Goal: Information Seeking & Learning: Learn about a topic

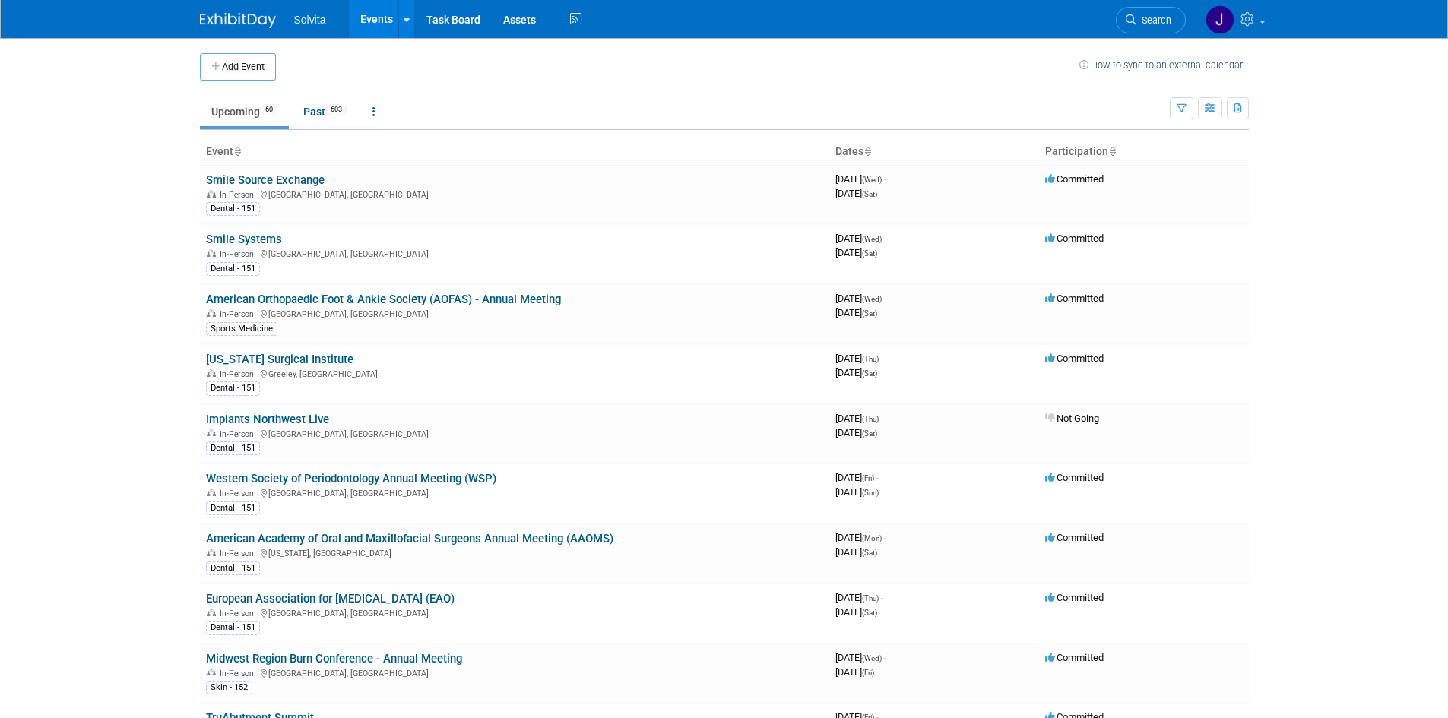
click at [217, 18] on img at bounding box center [238, 20] width 76 height 15
click at [258, 180] on link "Smile Source Exchange" at bounding box center [265, 180] width 119 height 14
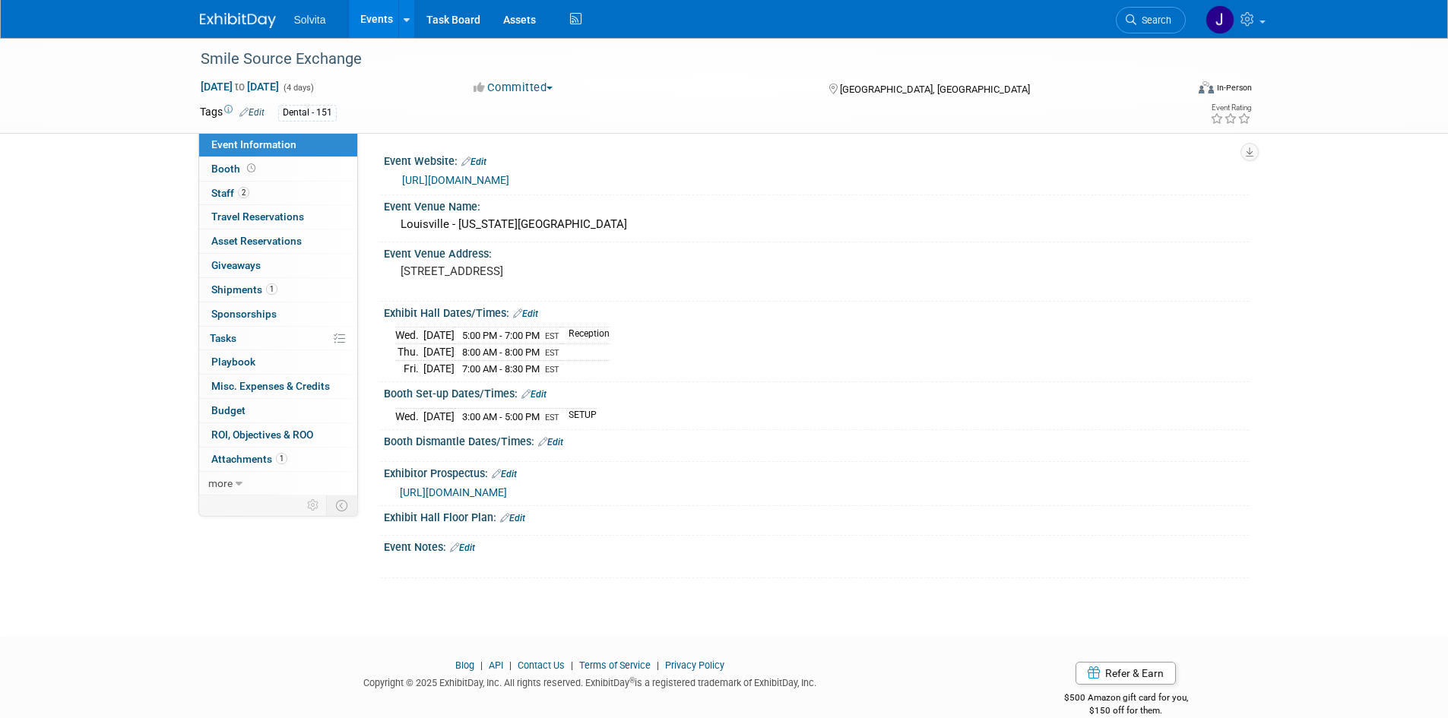
click at [509, 179] on link "https://sstheexchange25.eventscribe.net/" at bounding box center [455, 180] width 107 height 12
click at [251, 18] on img at bounding box center [238, 20] width 76 height 15
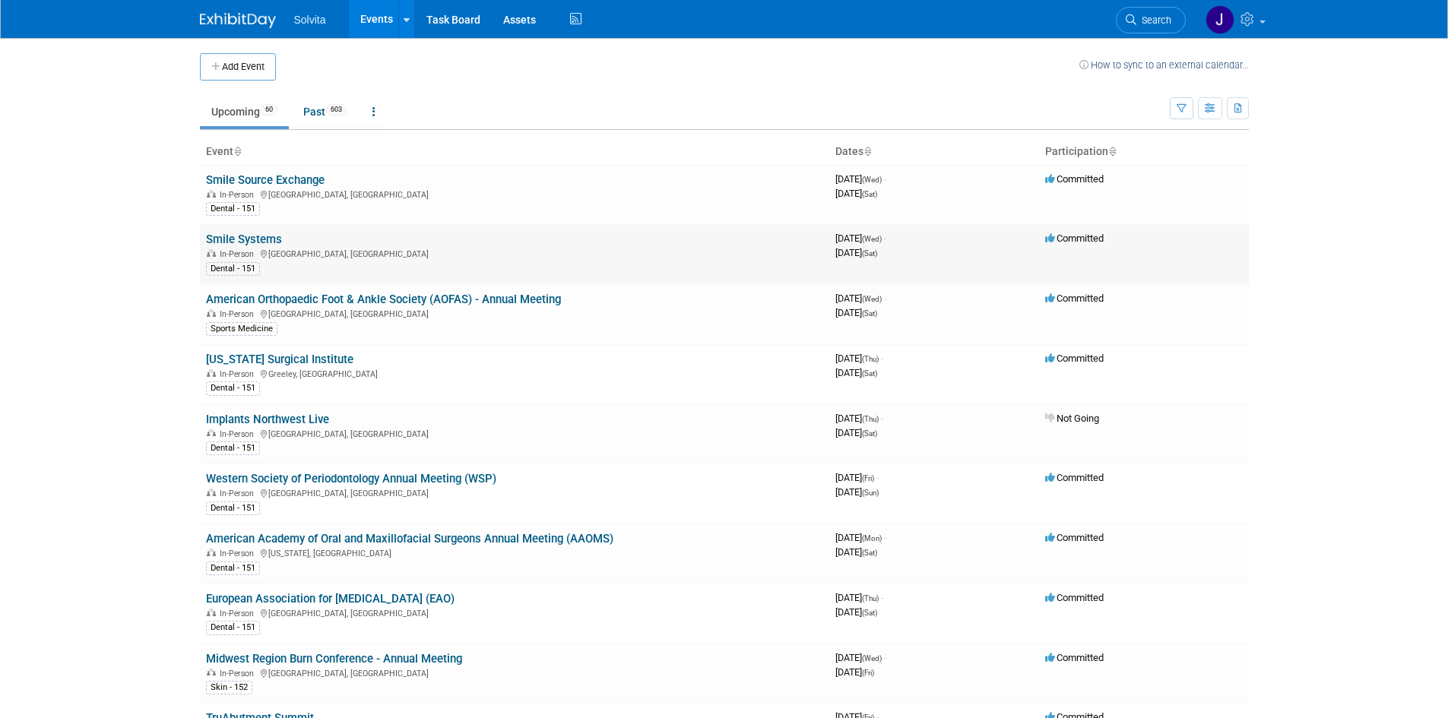
click at [234, 237] on link "Smile Systems" at bounding box center [244, 240] width 76 height 14
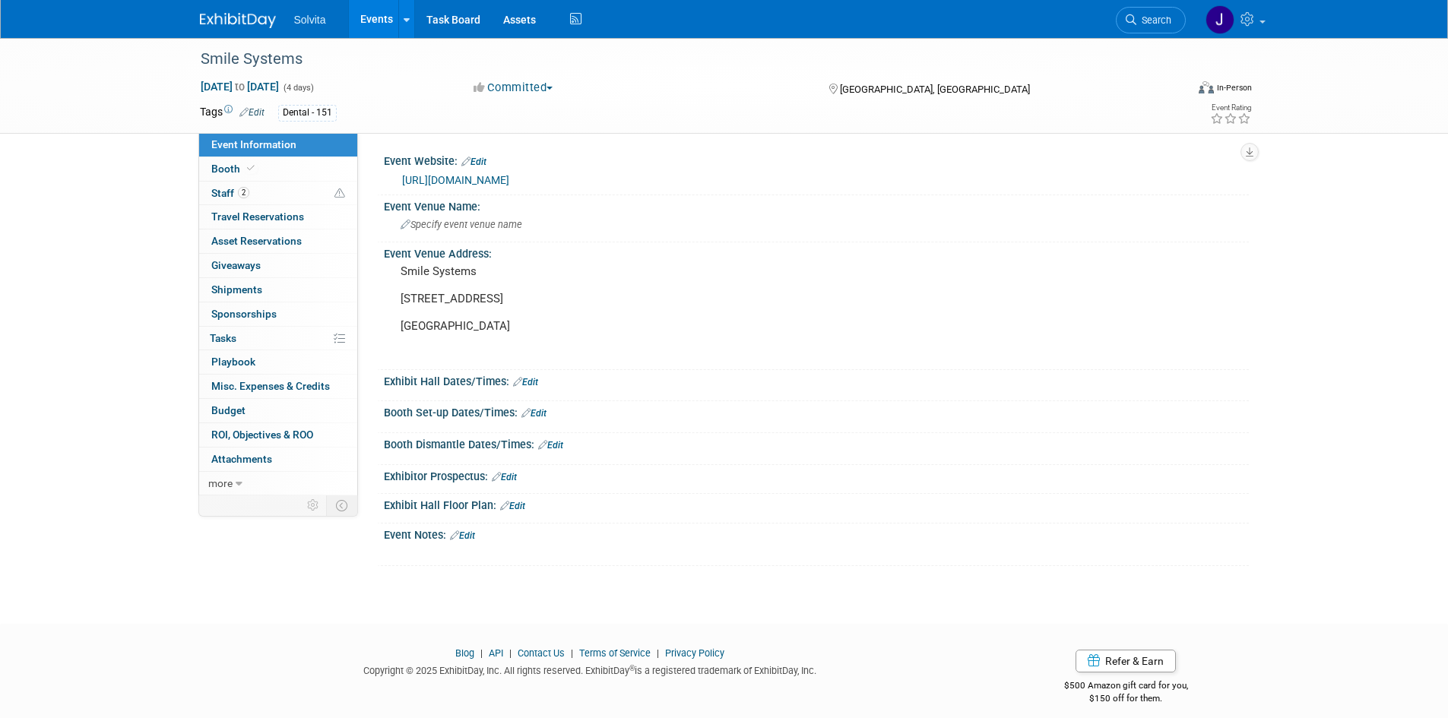
click at [509, 176] on link "https://www.smilesystems.com/course-3on6" at bounding box center [455, 180] width 107 height 12
click at [214, 21] on img at bounding box center [238, 20] width 76 height 15
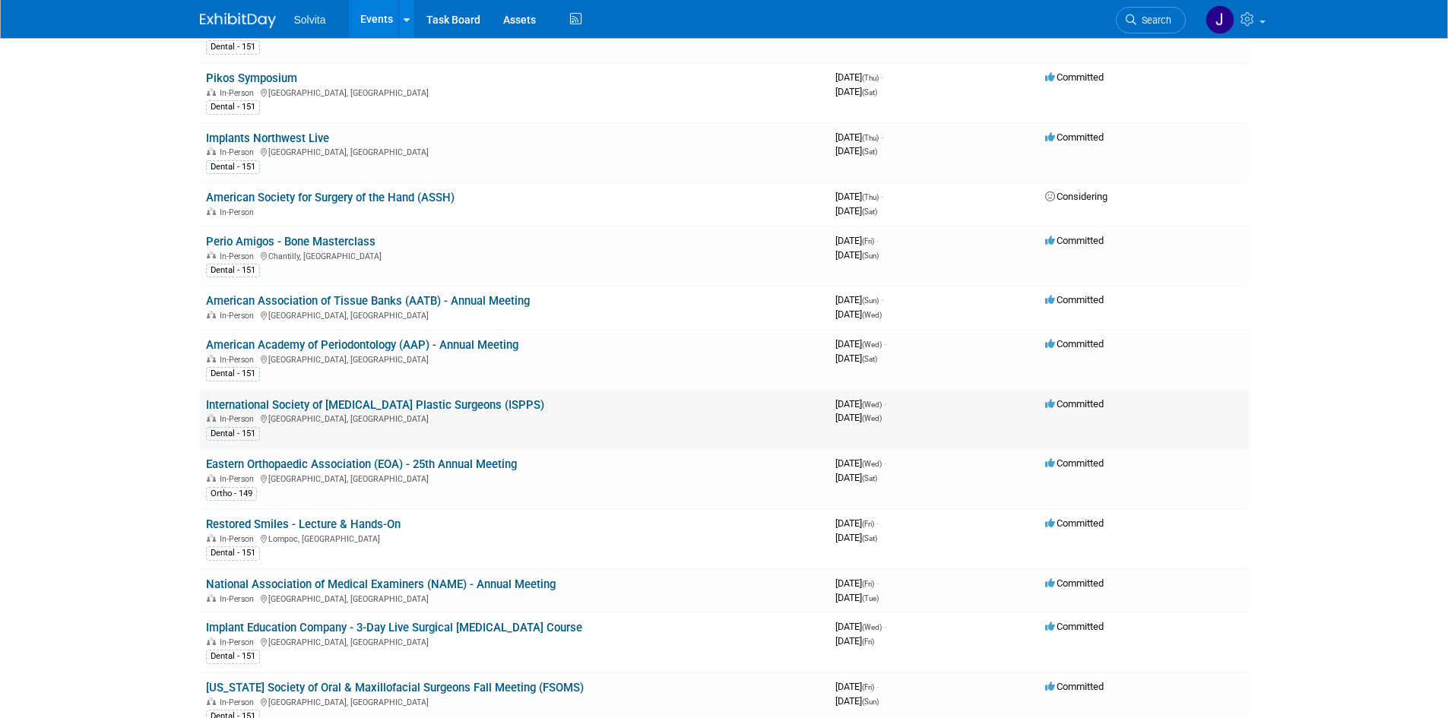
scroll to position [836, 0]
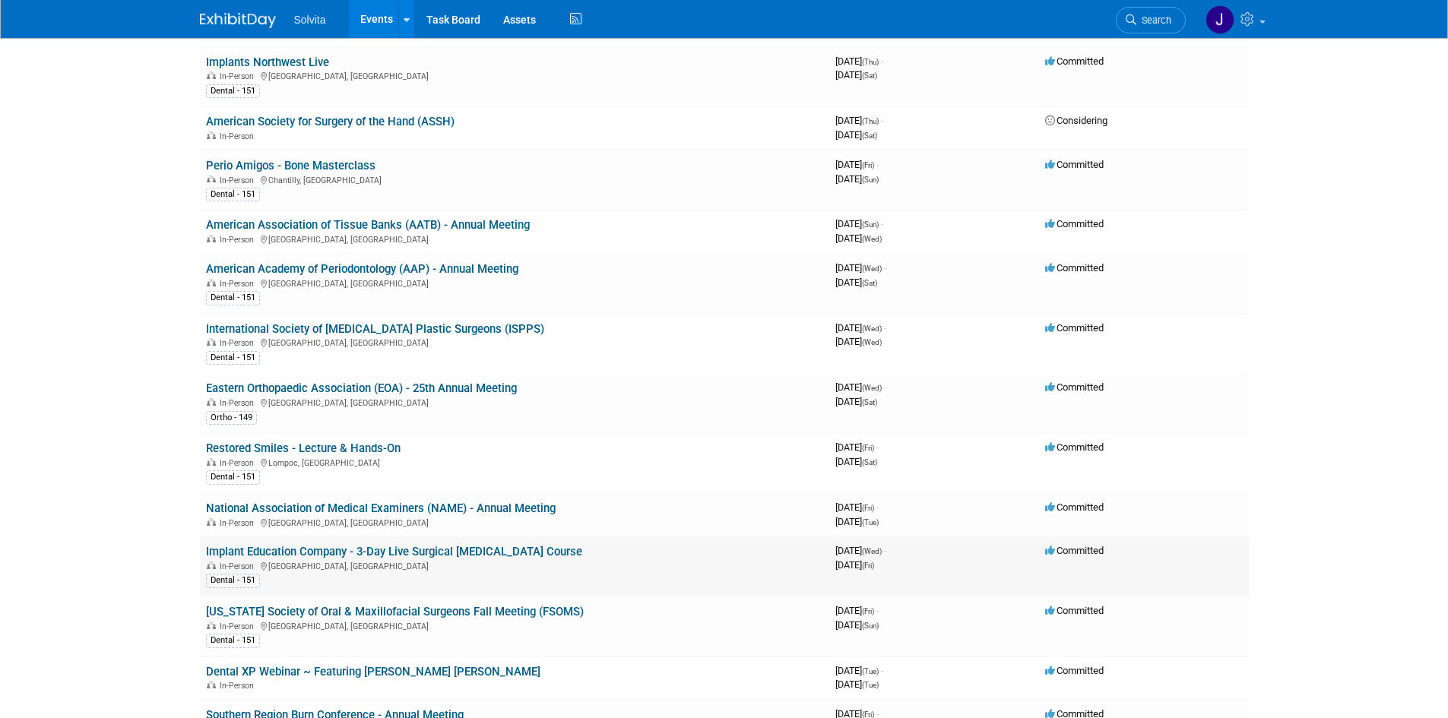
click at [391, 552] on link "Implant Education Company - 3-Day Live Surgical [MEDICAL_DATA] Course" at bounding box center [394, 552] width 376 height 14
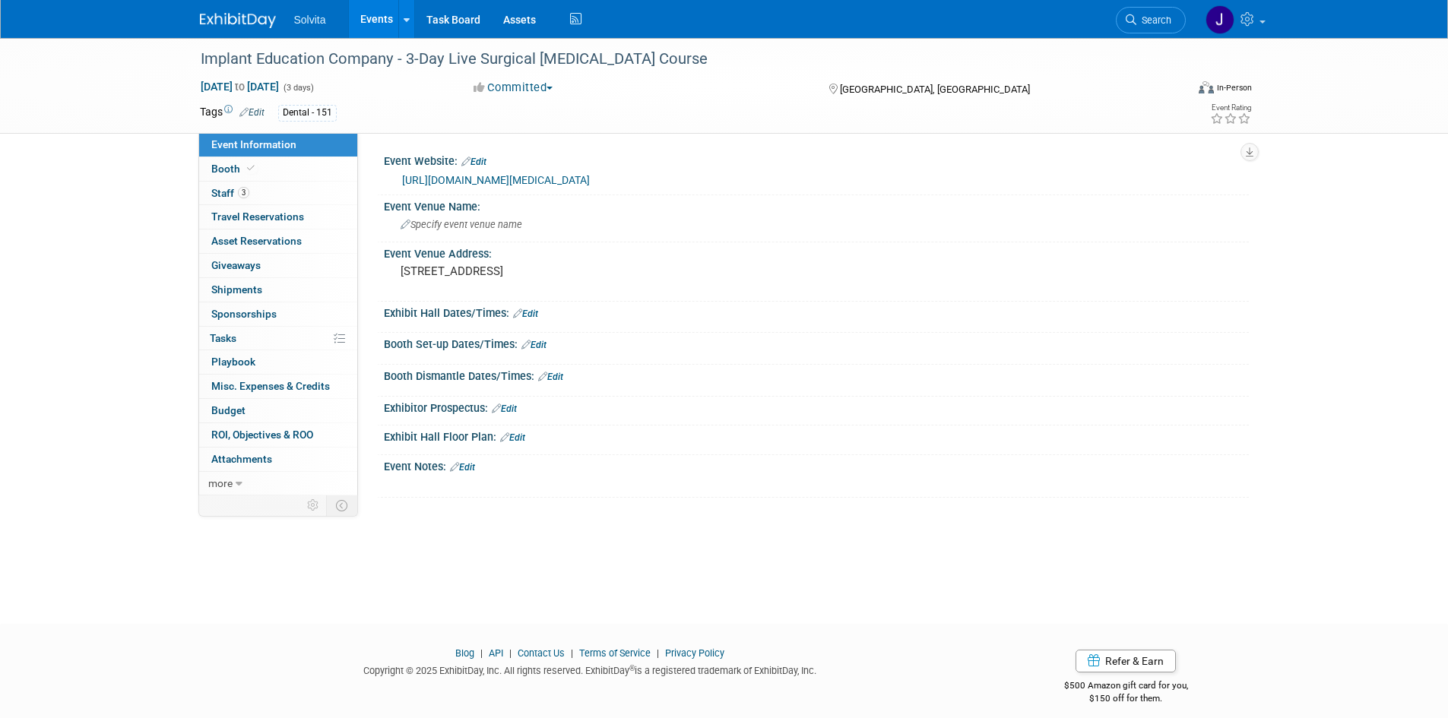
click at [454, 175] on link "https://www.implantedco.com/3-day-live-surgical-sinus-lift-course/" at bounding box center [496, 180] width 188 height 12
click at [242, 17] on img at bounding box center [238, 20] width 76 height 15
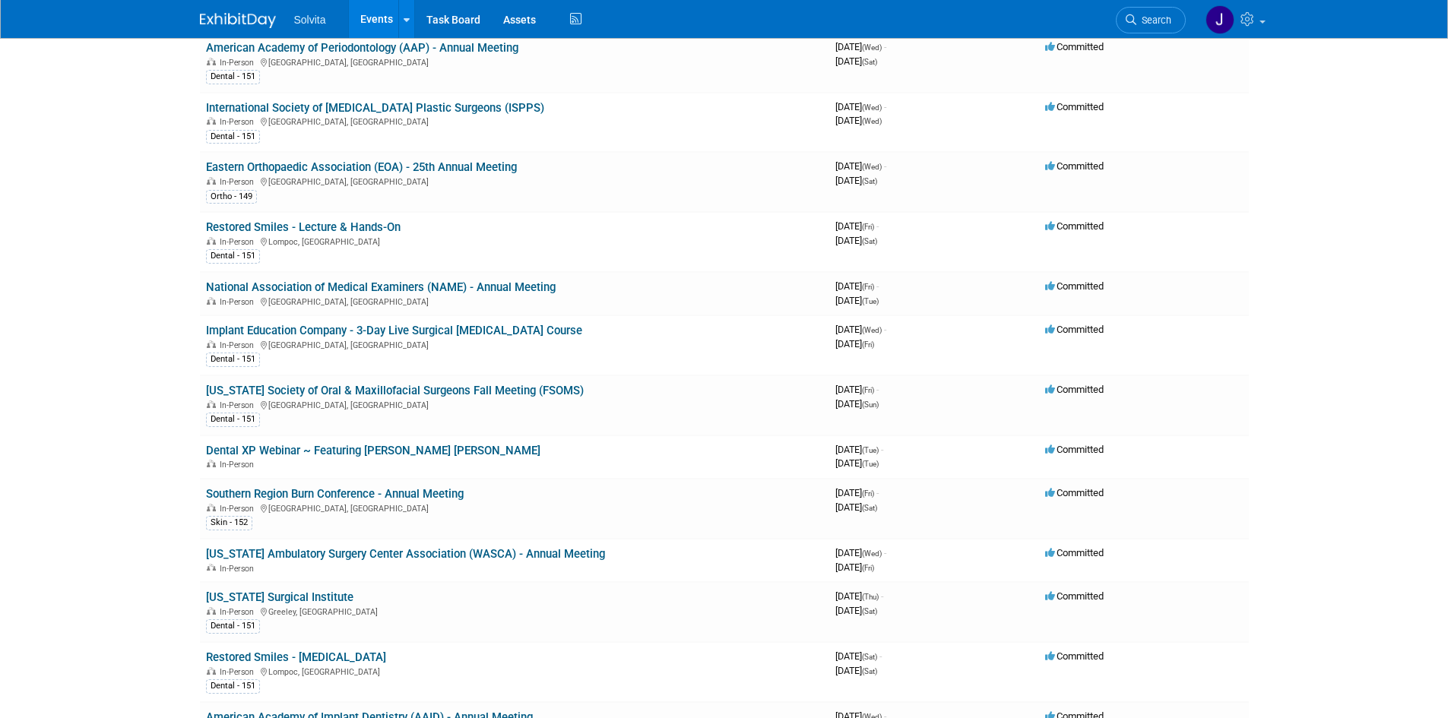
scroll to position [1064, 0]
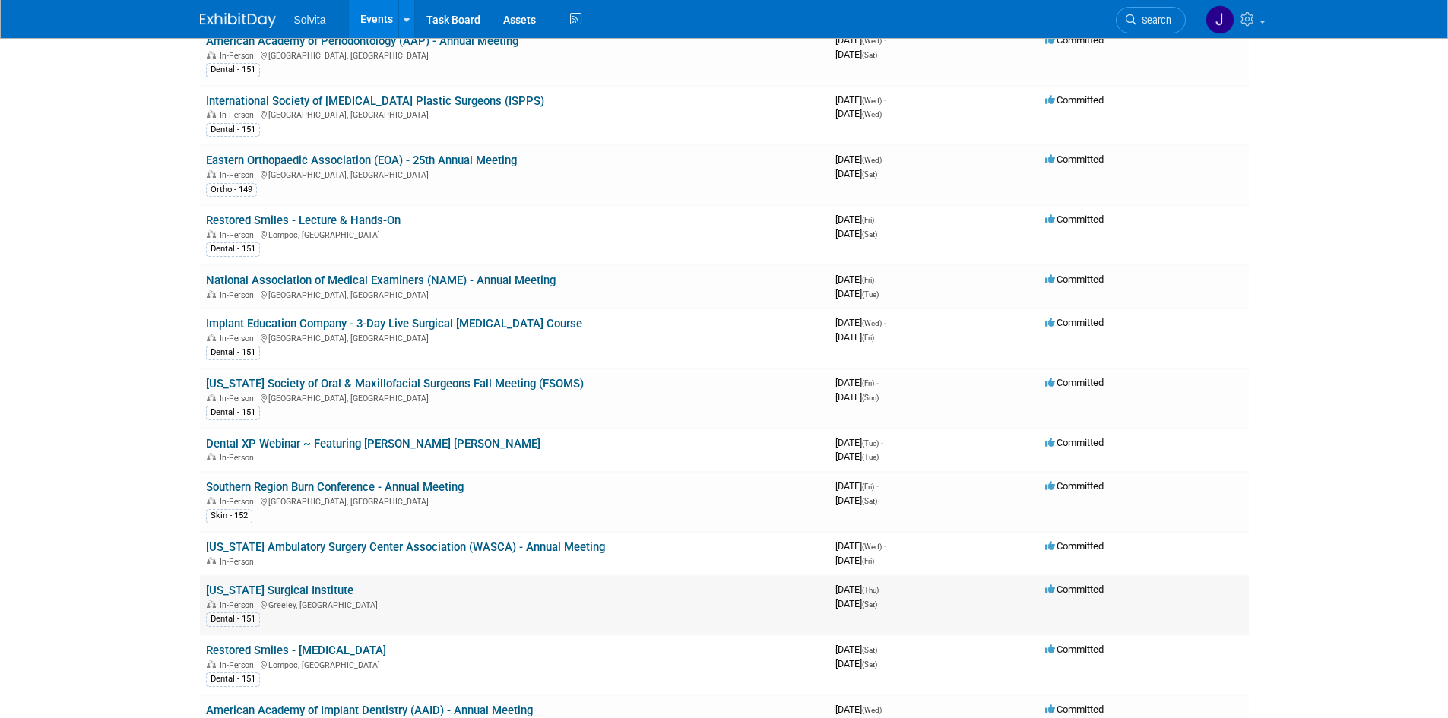
click at [276, 593] on link "[US_STATE] Surgical Institute" at bounding box center [279, 591] width 147 height 14
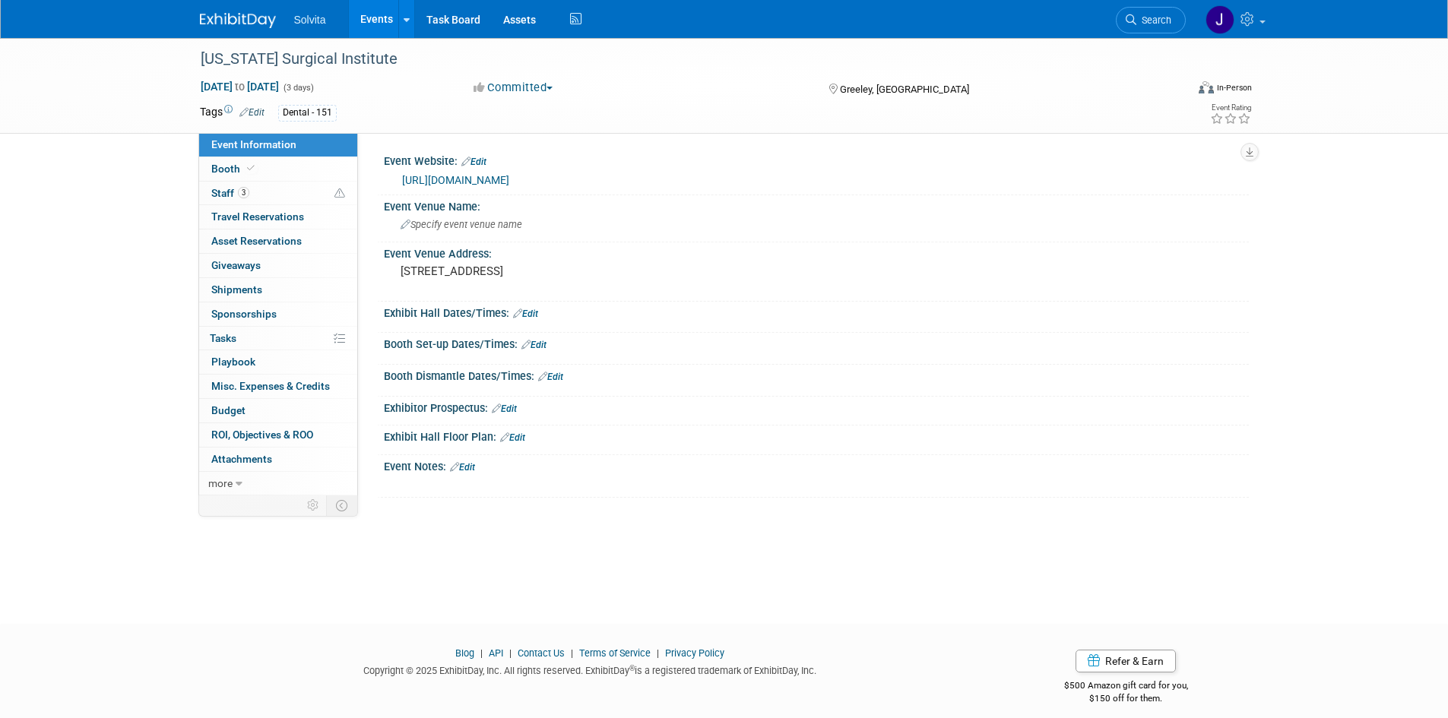
click at [509, 174] on link "[URL][DOMAIN_NAME]" at bounding box center [455, 180] width 107 height 12
click at [236, 18] on img at bounding box center [238, 20] width 76 height 15
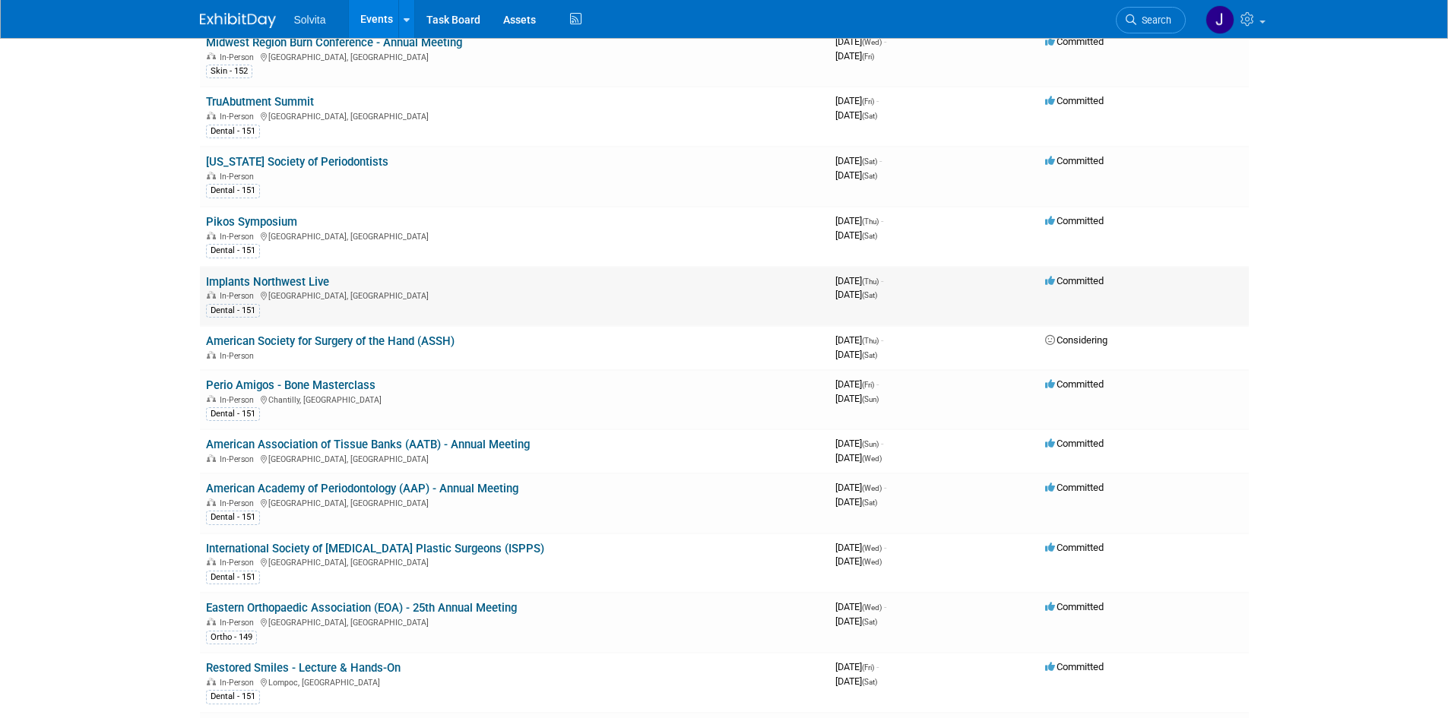
scroll to position [684, 0]
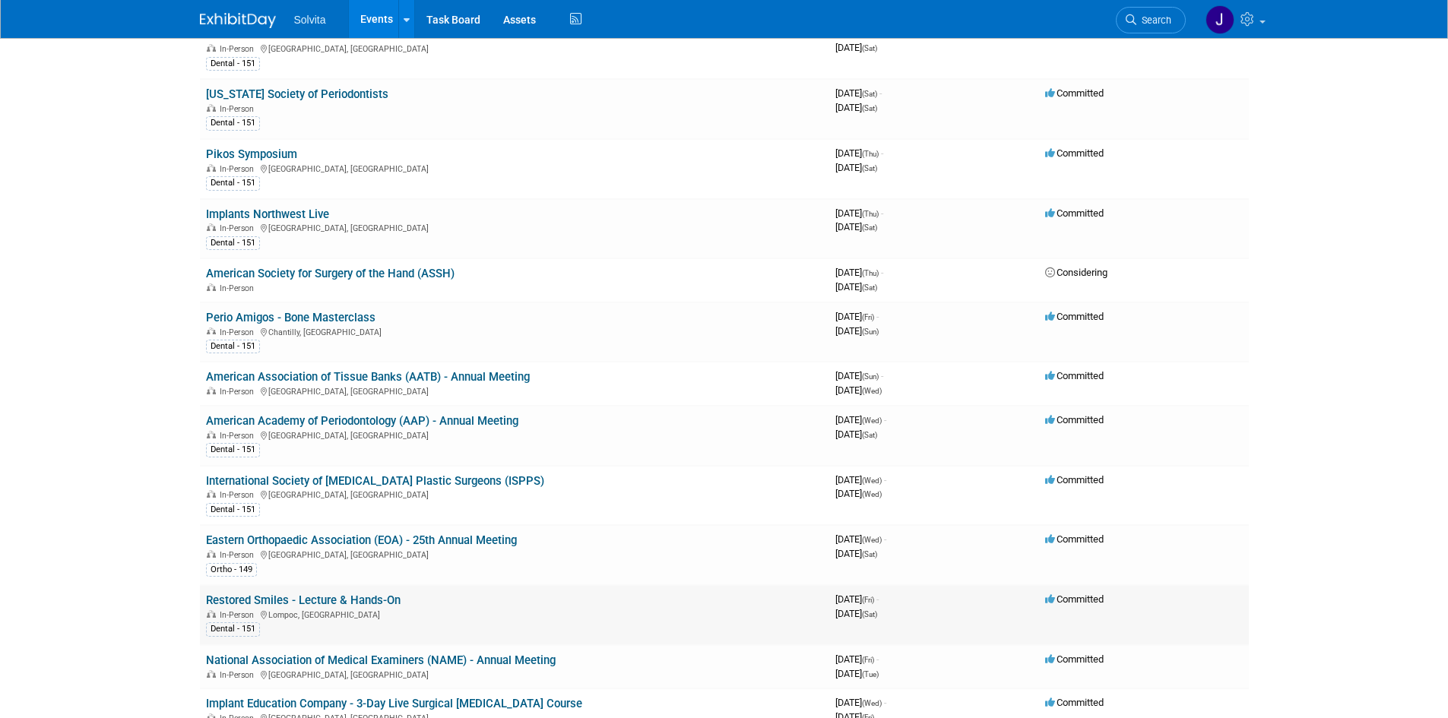
click at [312, 601] on link "Restored Smiles - Lecture & Hands-On" at bounding box center [303, 601] width 195 height 14
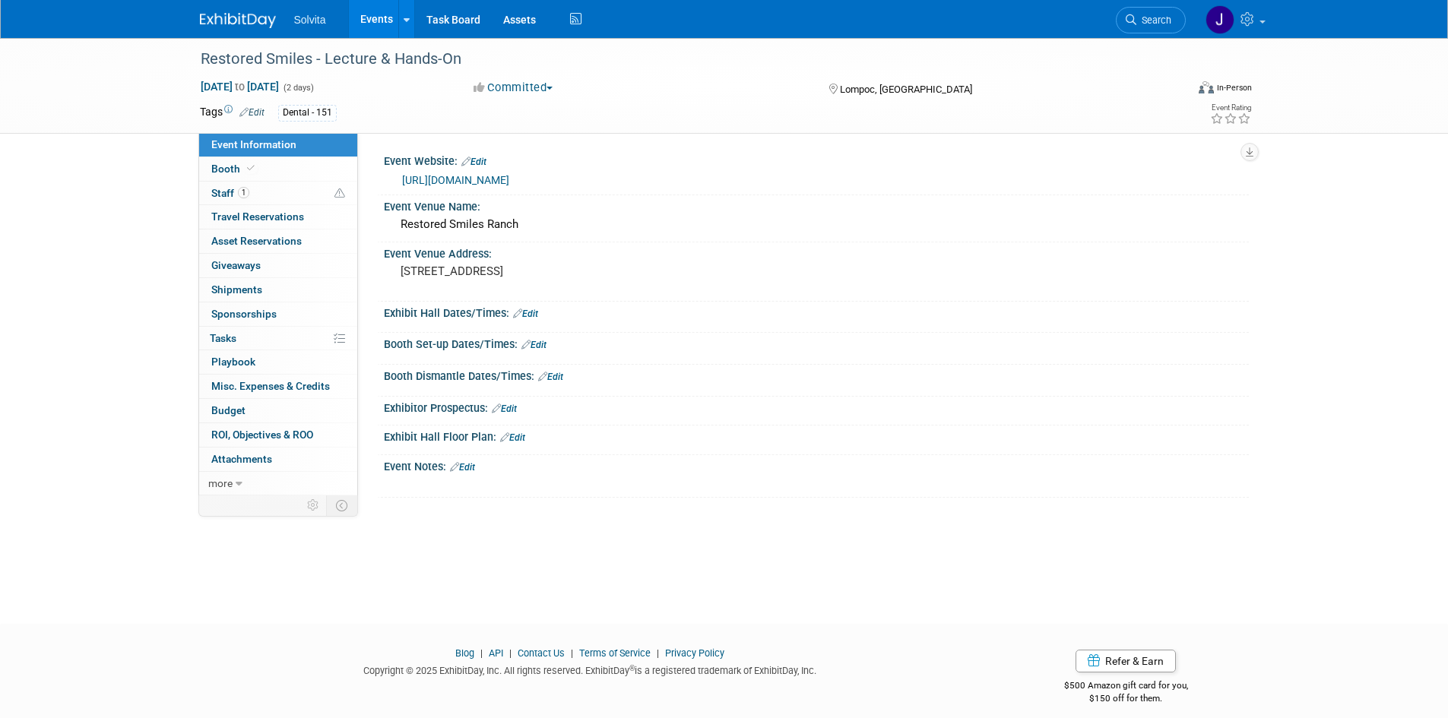
click at [497, 178] on link "https://restoredsmilescourses.com/session-1-2/" at bounding box center [455, 180] width 107 height 12
click at [239, 19] on img at bounding box center [238, 20] width 76 height 15
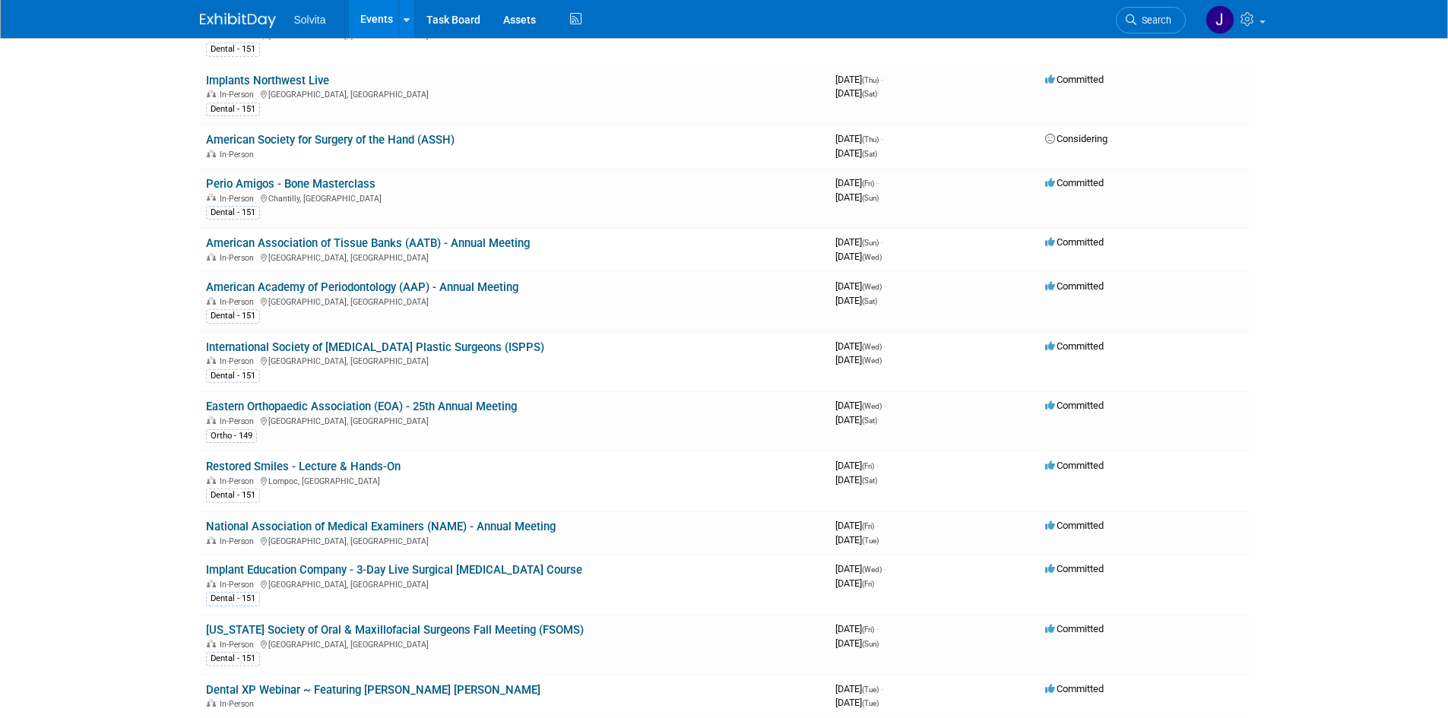
scroll to position [912, 0]
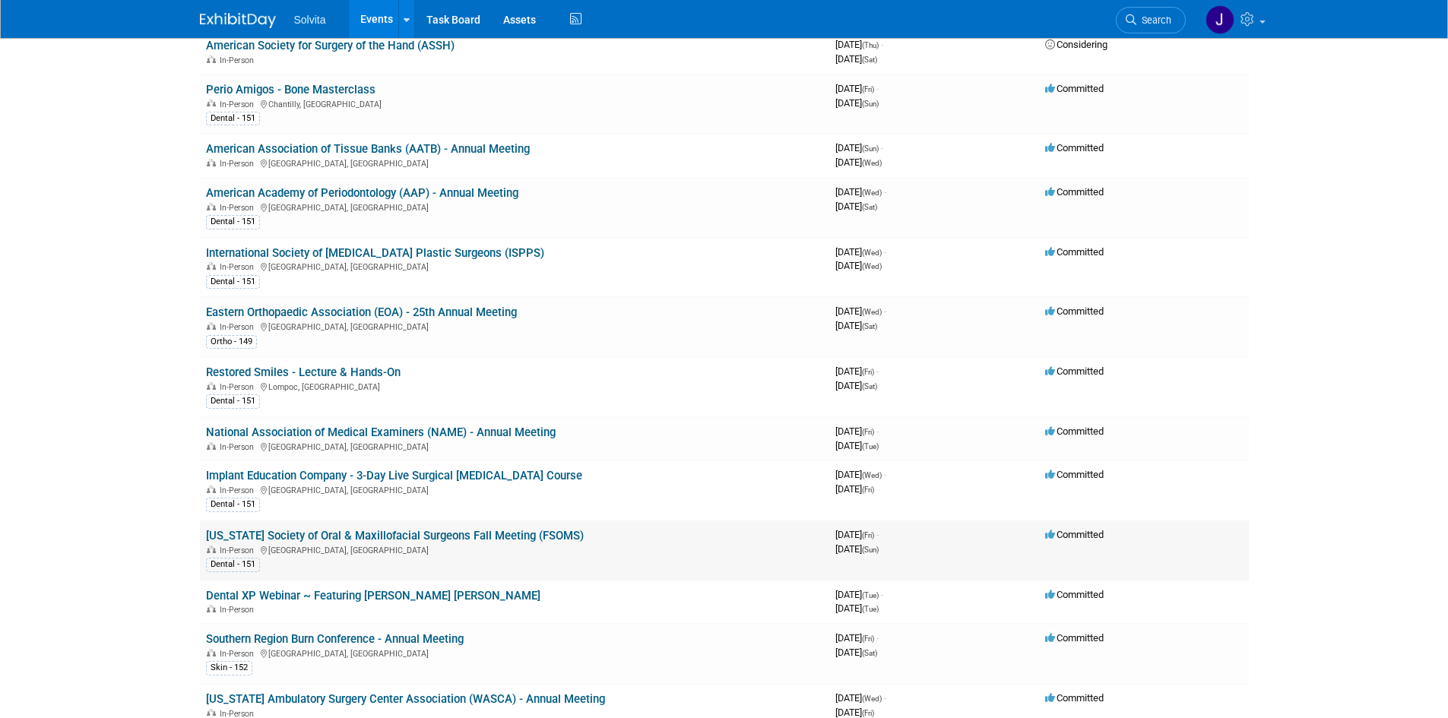
click at [369, 537] on link "[US_STATE] Society of Oral & Maxillofacial Surgeons Fall Meeting (FSOMS)" at bounding box center [395, 536] width 378 height 14
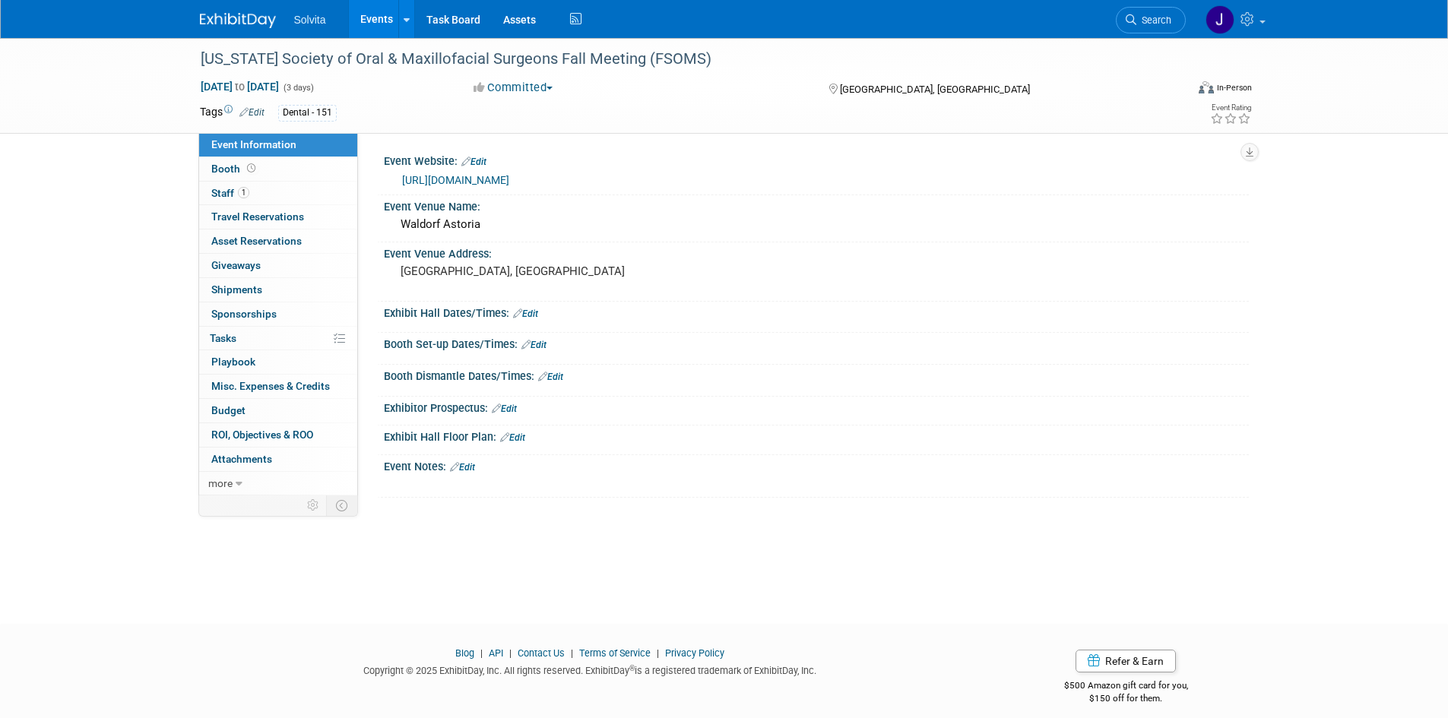
click at [456, 174] on link "[URL][DOMAIN_NAME]" at bounding box center [455, 180] width 107 height 12
